Goal: Complete application form: Complete application form

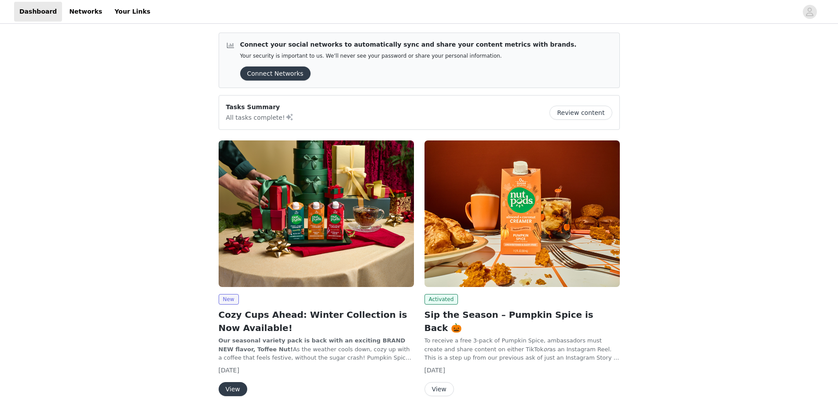
scroll to position [44, 0]
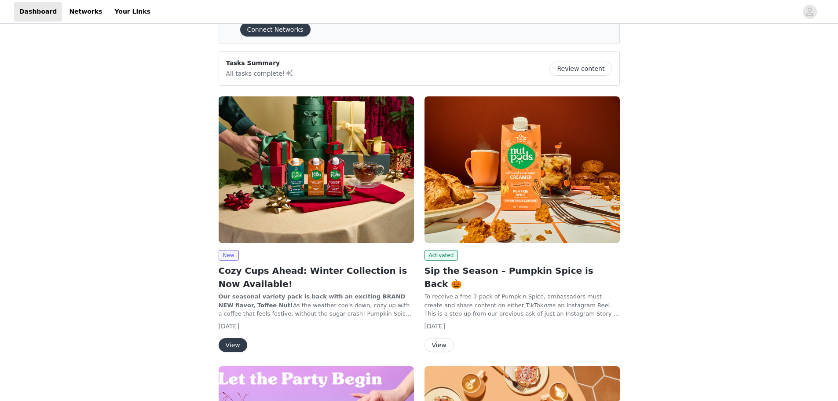
click at [237, 343] on button "View" at bounding box center [233, 345] width 29 height 14
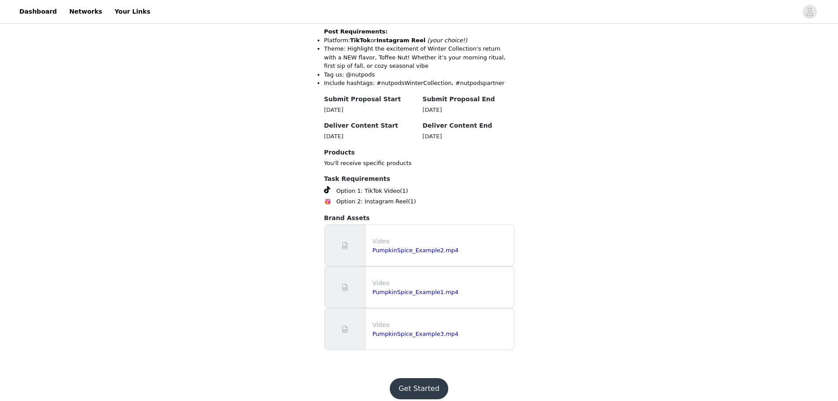
scroll to position [326, 0]
click at [421, 381] on button "Get Started" at bounding box center [419, 388] width 59 height 21
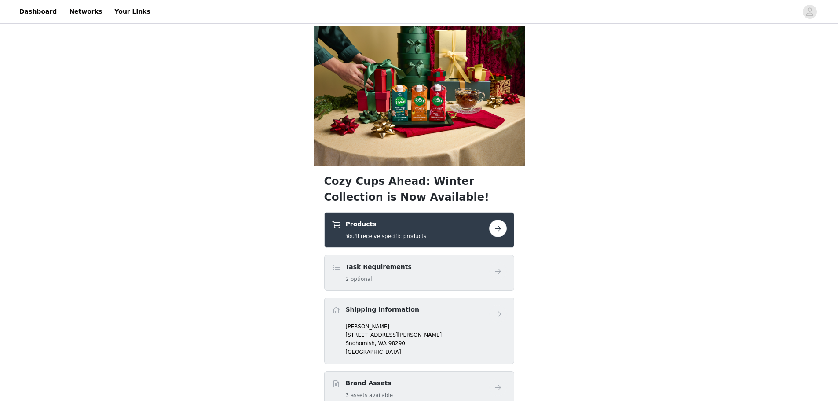
click at [496, 228] on button "button" at bounding box center [498, 229] width 18 height 18
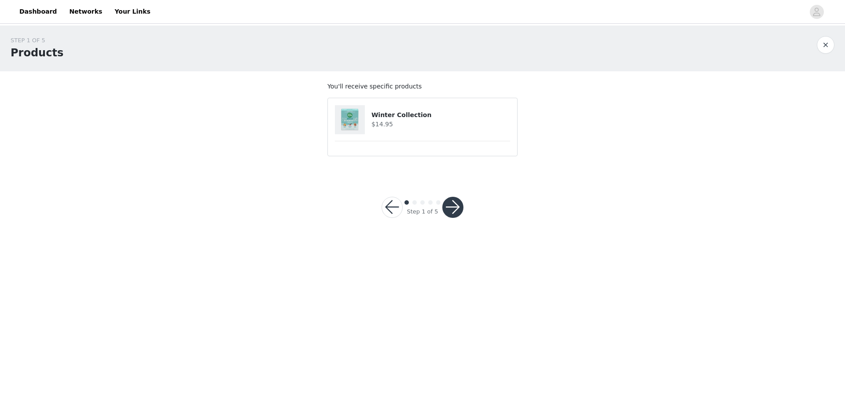
click at [455, 206] on button "button" at bounding box center [452, 207] width 21 height 21
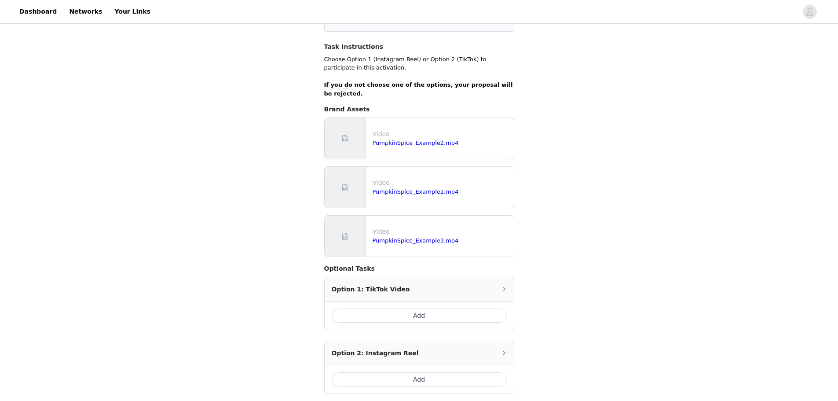
scroll to position [176, 0]
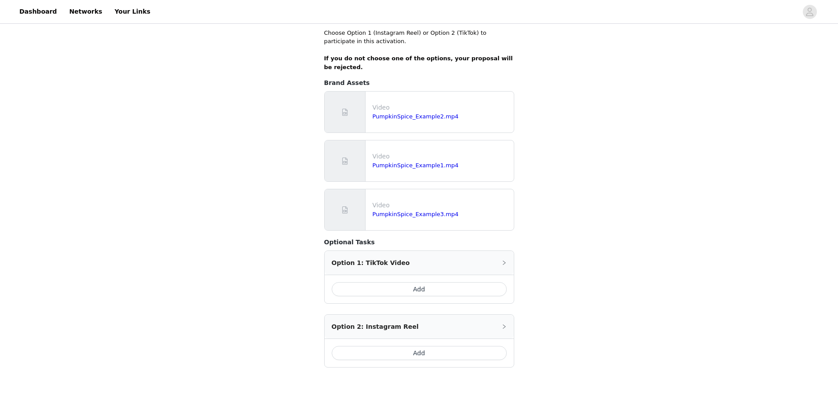
click at [416, 351] on button "Add" at bounding box center [419, 353] width 175 height 14
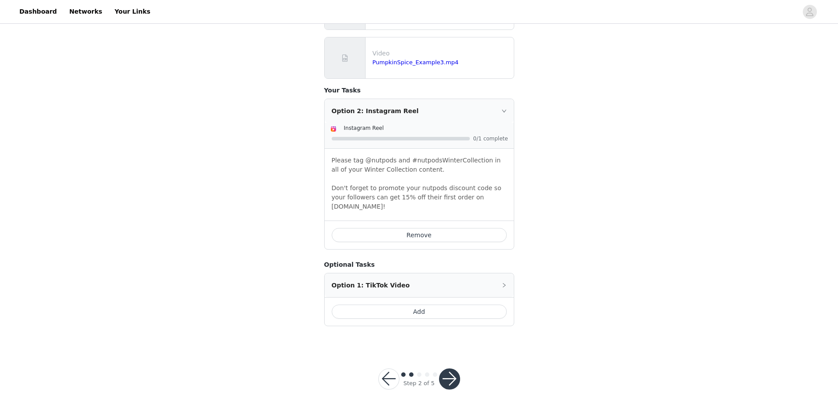
scroll to position [328, 0]
click at [457, 368] on button "button" at bounding box center [449, 378] width 21 height 21
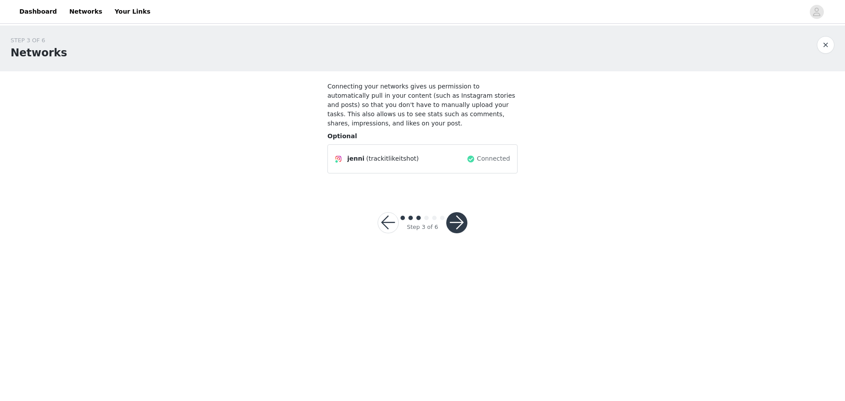
click at [460, 213] on button "button" at bounding box center [456, 222] width 21 height 21
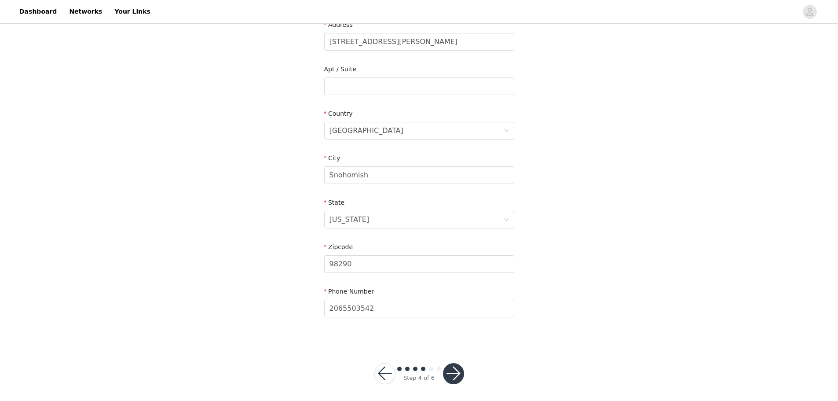
scroll to position [199, 0]
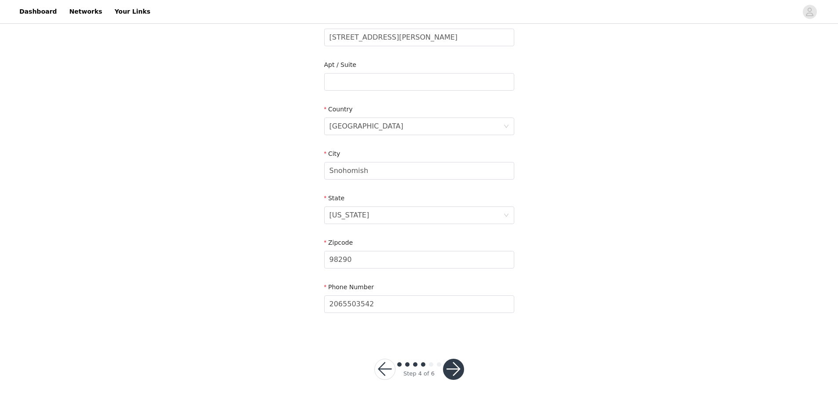
click at [455, 371] on button "button" at bounding box center [453, 369] width 21 height 21
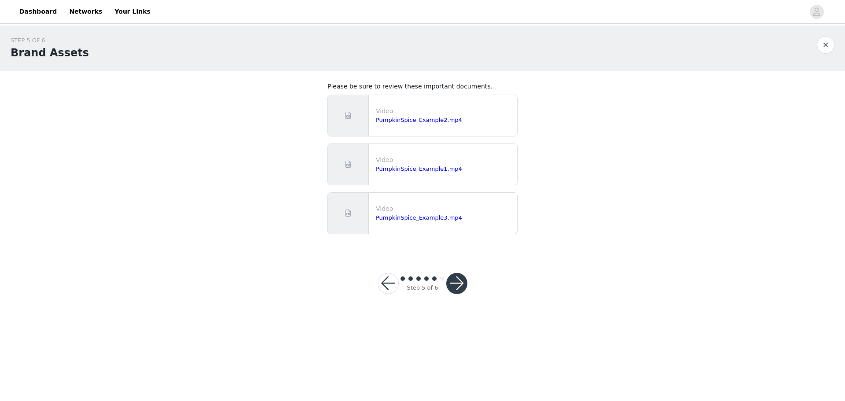
click at [456, 287] on button "button" at bounding box center [456, 283] width 21 height 21
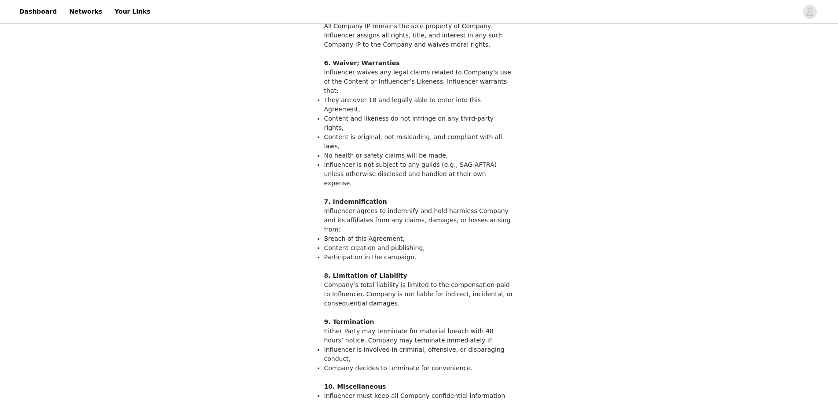
scroll to position [810, 0]
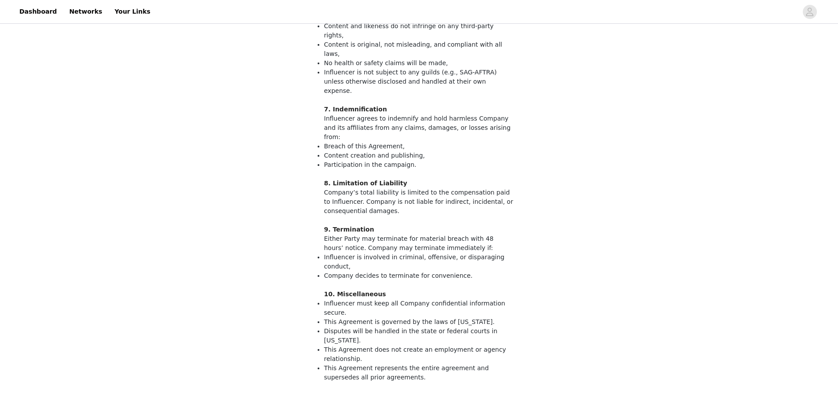
drag, startPoint x: 327, startPoint y: 300, endPoint x: 334, endPoint y: 304, distance: 7.6
checkbox input "true"
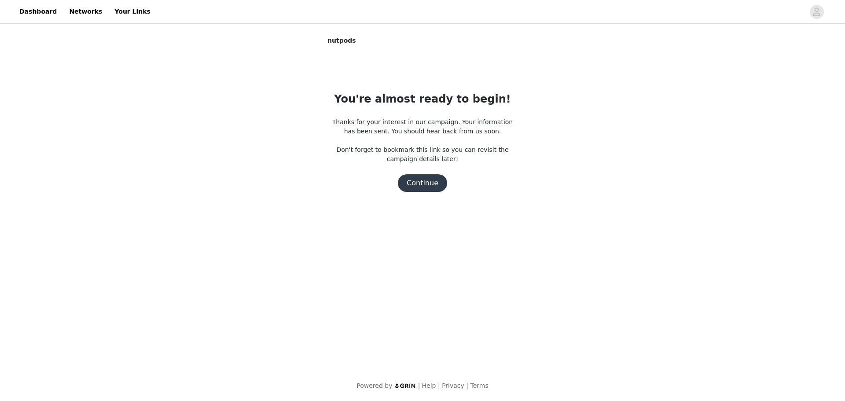
click at [416, 178] on button "Continue" at bounding box center [422, 183] width 49 height 18
